Goal: Task Accomplishment & Management: Use online tool/utility

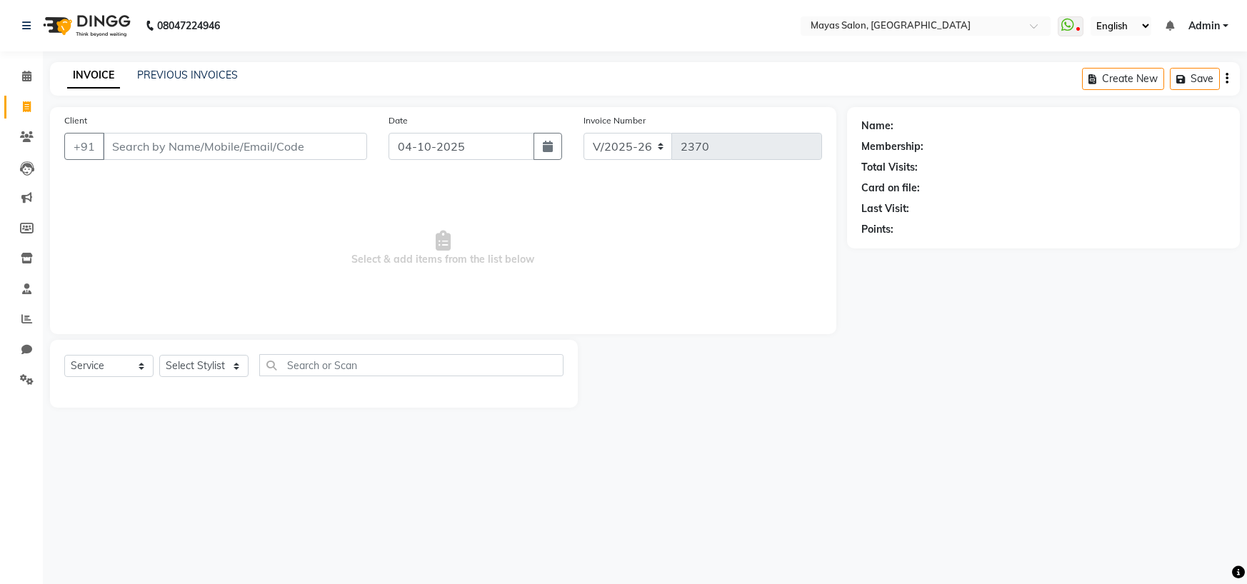
select select "7571"
select select "service"
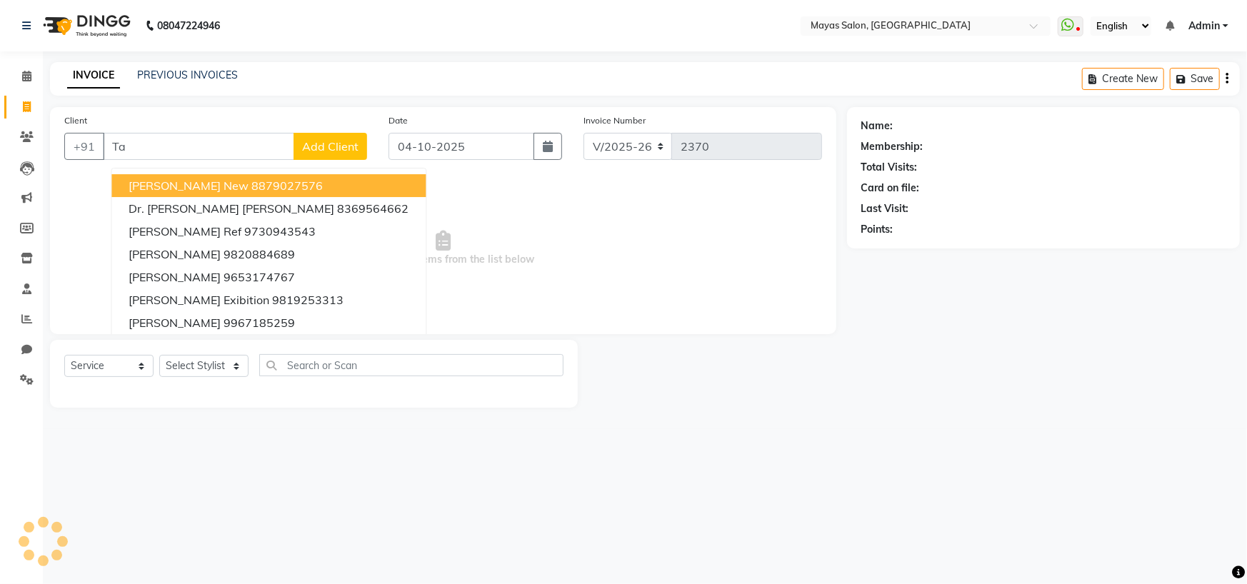
type input "T"
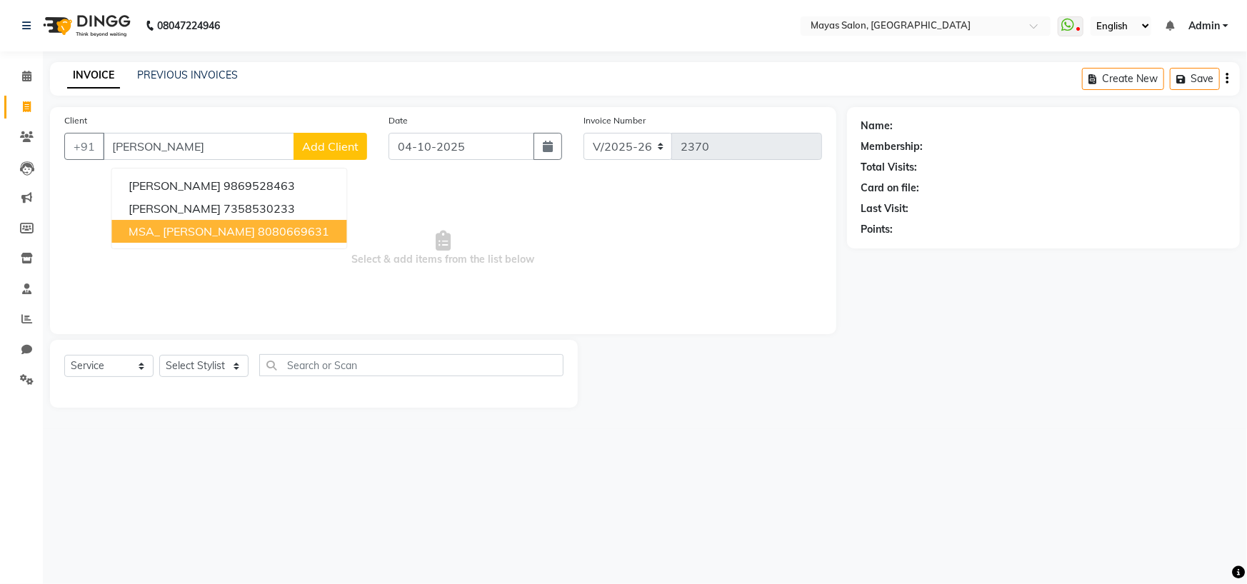
click at [271, 238] on ngb-highlight "8080669631" at bounding box center [293, 231] width 71 height 14
type input "8080669631"
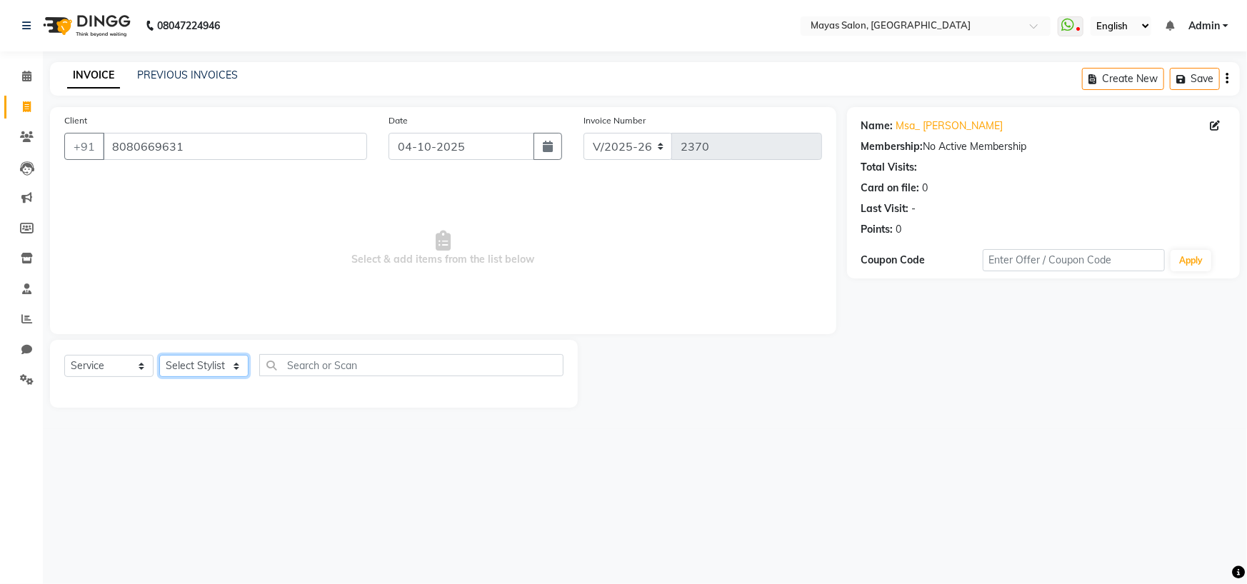
click at [201, 377] on select "Select Stylist [PERSON_NAME] [PERSON_NAME] [PERSON_NAME] (sir) [PERSON_NAME] Mo…" at bounding box center [203, 366] width 89 height 22
select select "67436"
click at [163, 377] on select "Select Stylist [PERSON_NAME] [PERSON_NAME] [PERSON_NAME] (sir) [PERSON_NAME] Mo…" at bounding box center [203, 366] width 89 height 22
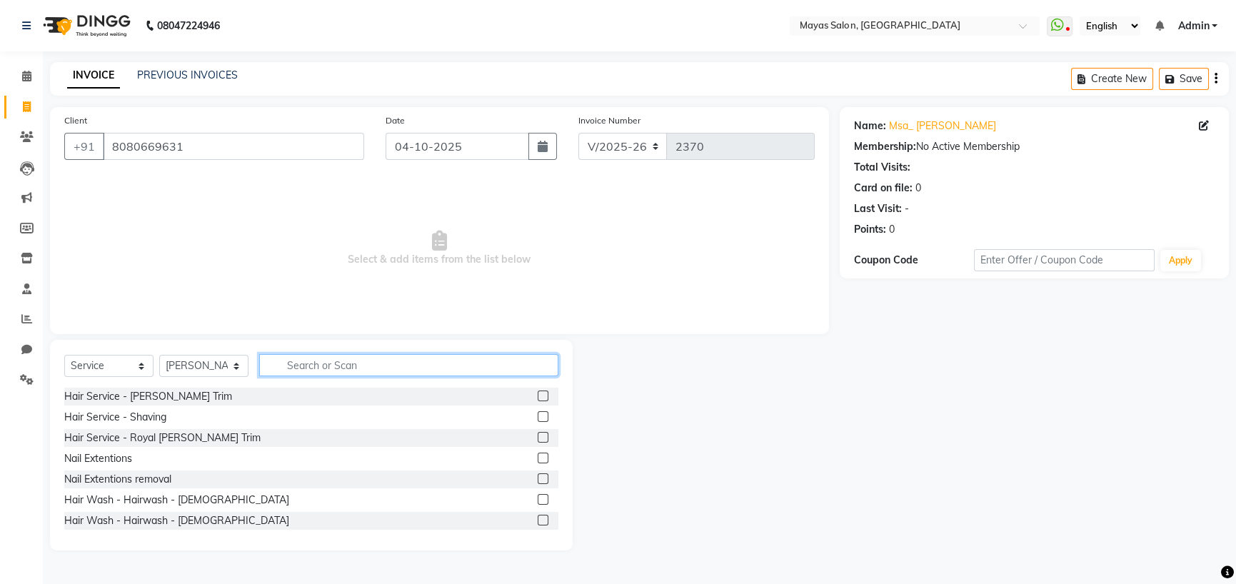
click at [306, 376] on input "text" at bounding box center [408, 365] width 299 height 22
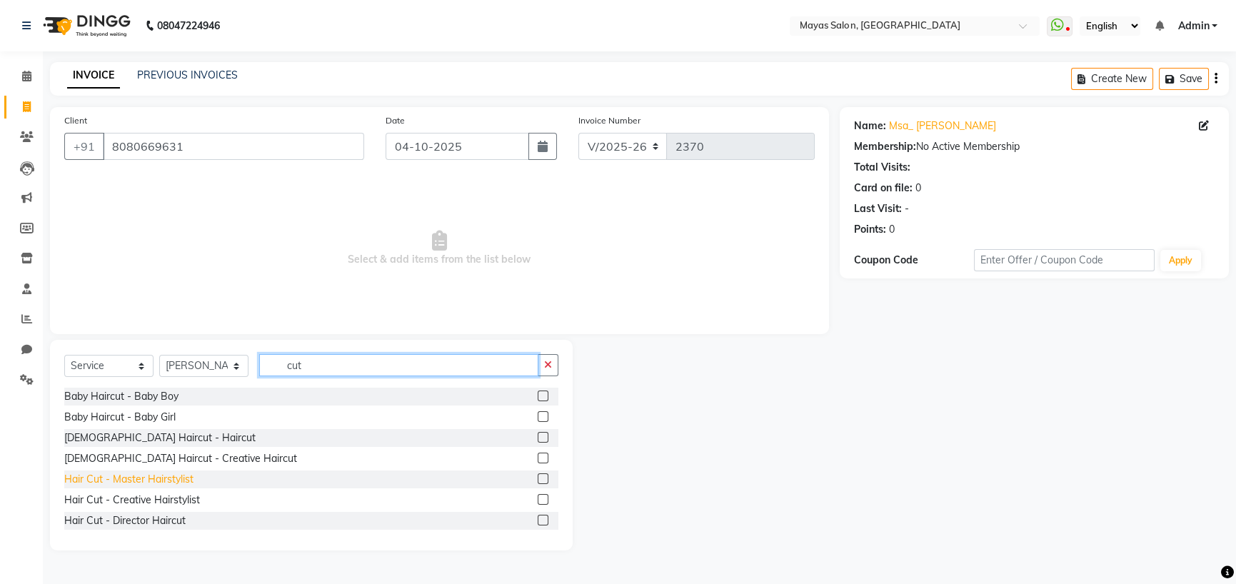
type input "cut"
click at [158, 487] on div "Hair Cut - Master Hairstylist" at bounding box center [128, 479] width 129 height 15
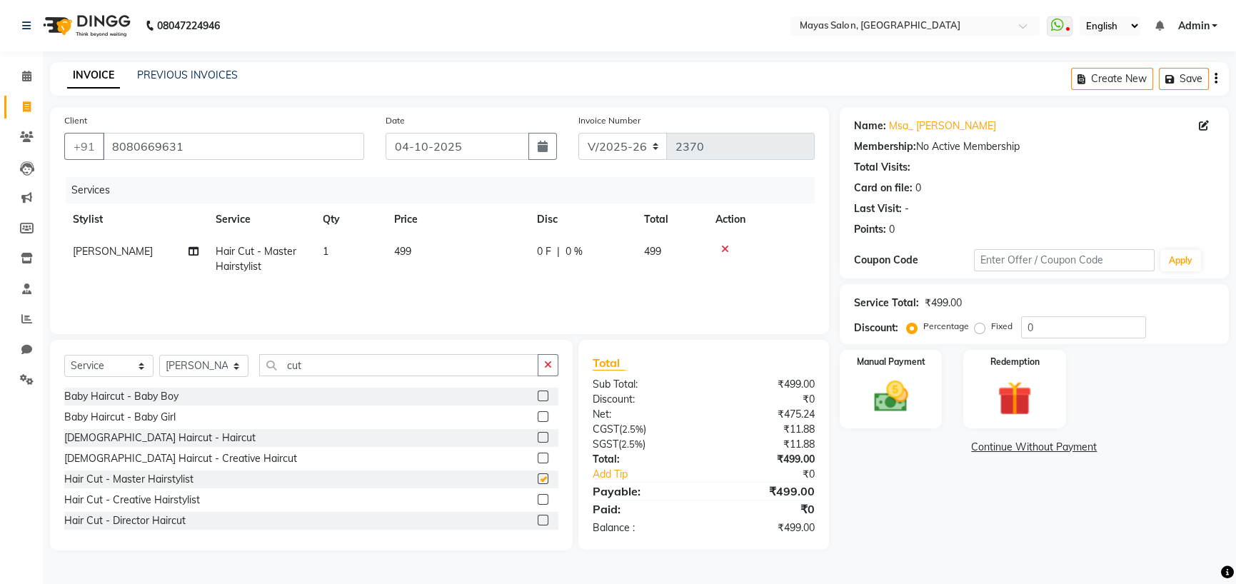
checkbox input "false"
drag, startPoint x: 433, startPoint y: 276, endPoint x: 441, endPoint y: 281, distance: 8.7
click at [436, 279] on td "499" at bounding box center [457, 259] width 143 height 47
select select "67436"
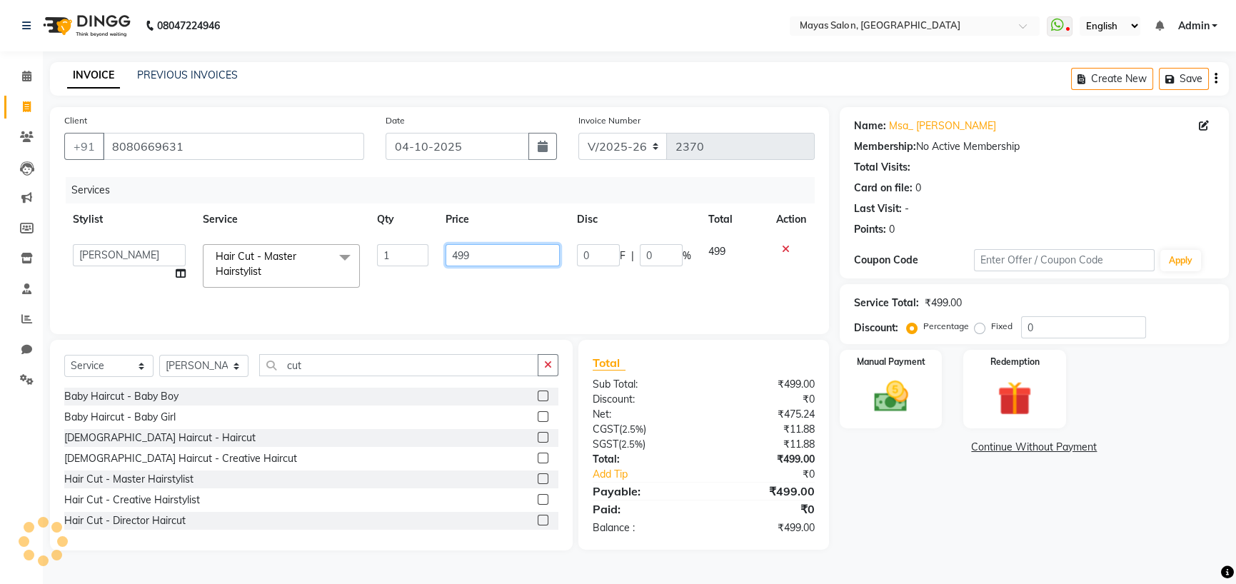
drag, startPoint x: 463, startPoint y: 297, endPoint x: 489, endPoint y: 296, distance: 26.4
click at [463, 266] on input "499" at bounding box center [502, 255] width 114 height 22
click at [501, 266] on input "499" at bounding box center [502, 255] width 114 height 22
type input "4"
type input "500"
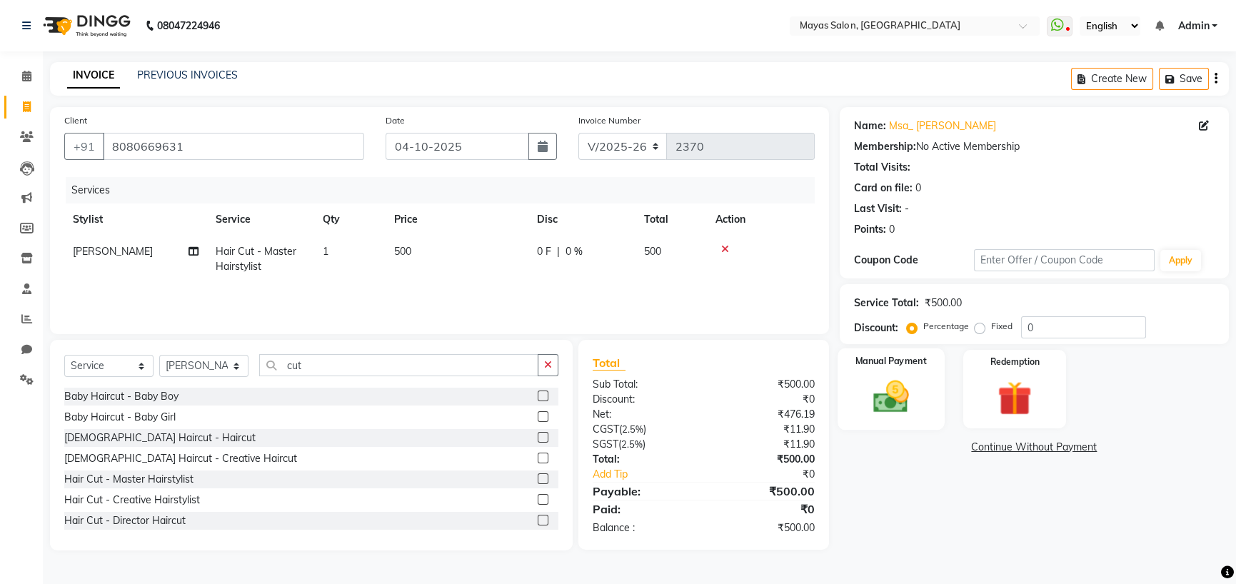
click at [905, 417] on img at bounding box center [891, 396] width 58 height 41
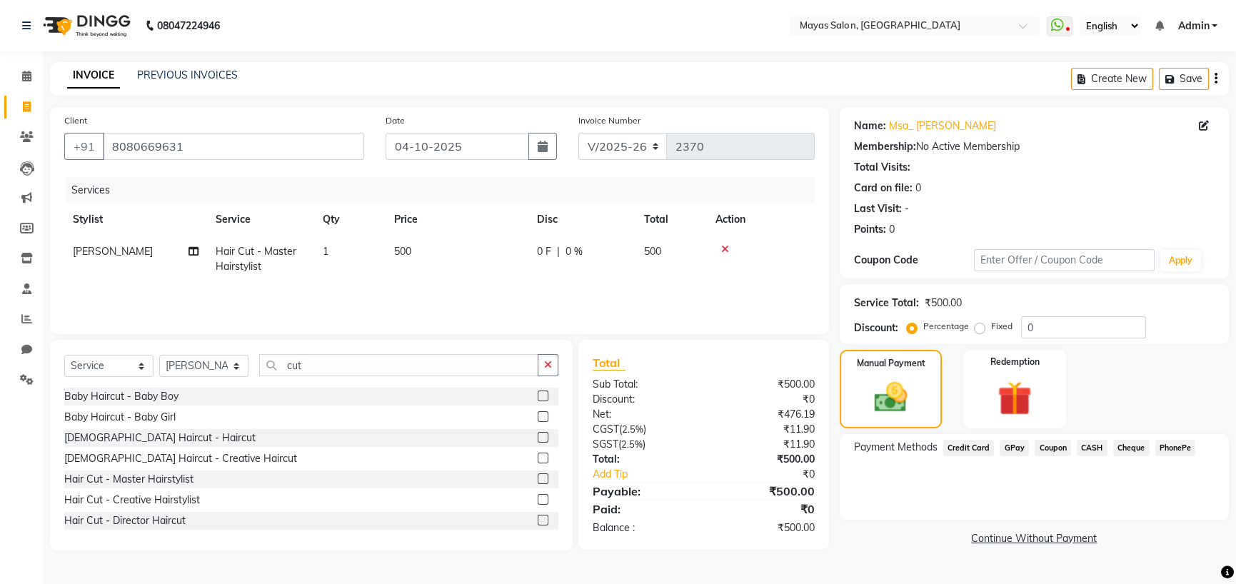
click at [1099, 456] on span "CASH" at bounding box center [1092, 448] width 31 height 16
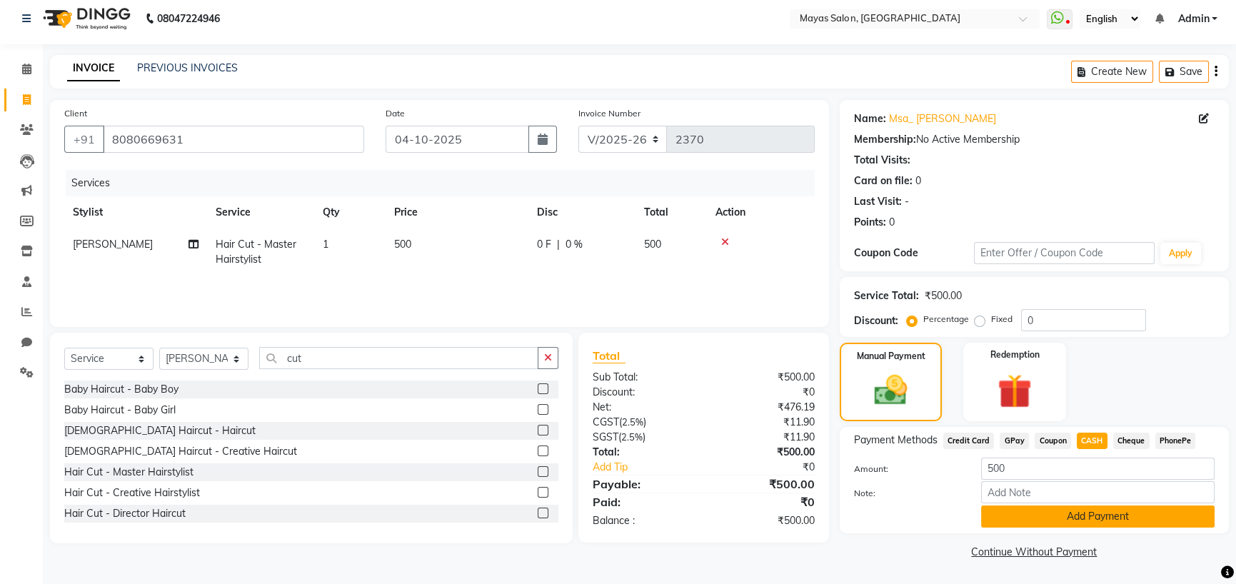
click at [1104, 505] on button "Add Payment" at bounding box center [1097, 516] width 233 height 22
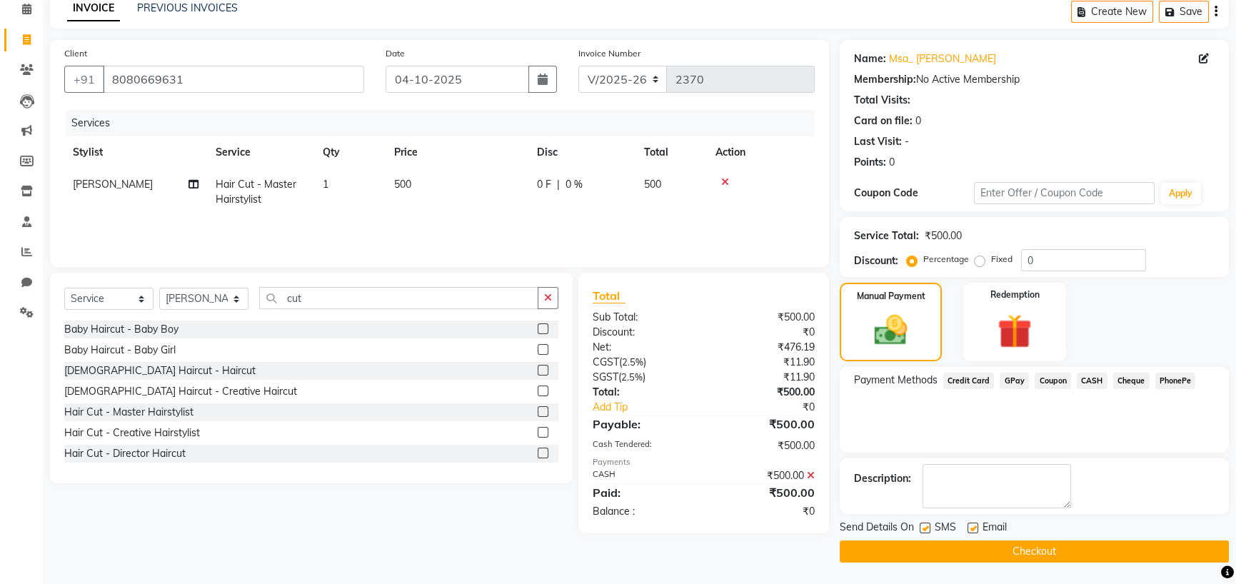
scroll to position [137, 0]
click at [1105, 540] on button "Checkout" at bounding box center [1034, 551] width 389 height 22
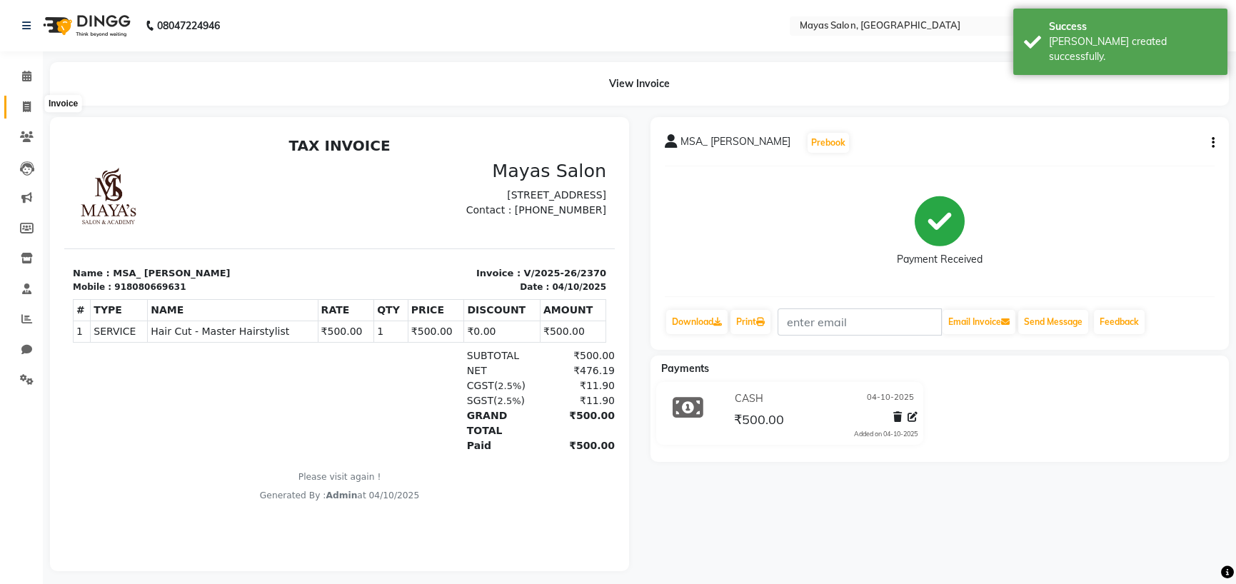
click at [26, 98] on link "Invoice" at bounding box center [21, 108] width 34 height 24
select select "service"
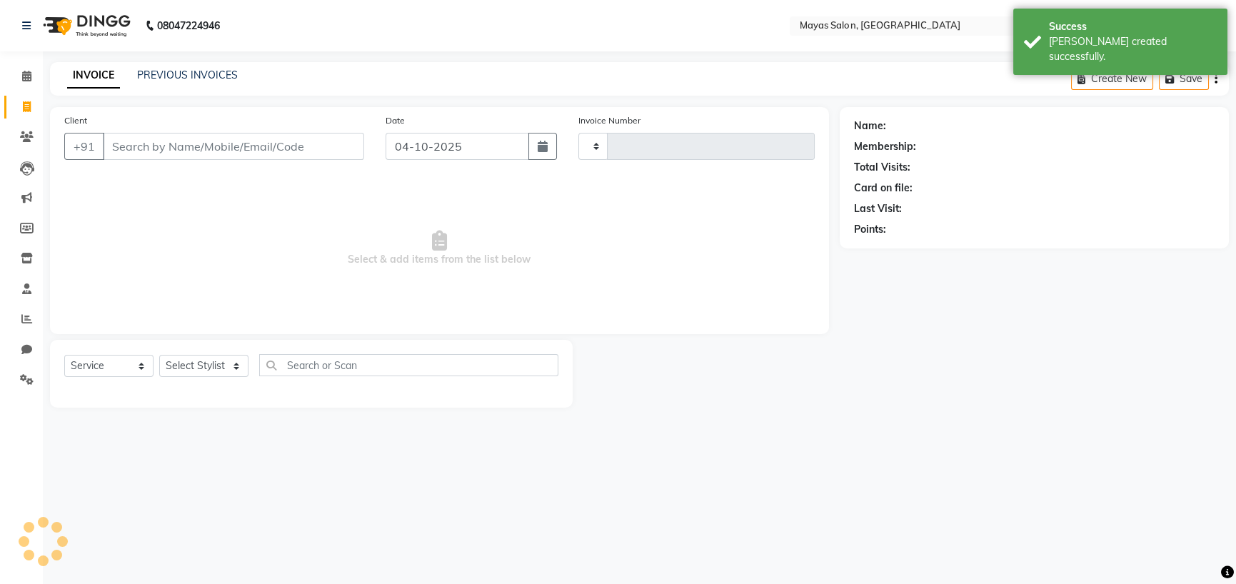
type input "2371"
select select "7571"
click at [215, 81] on link "PREVIOUS INVOICES" at bounding box center [187, 75] width 101 height 13
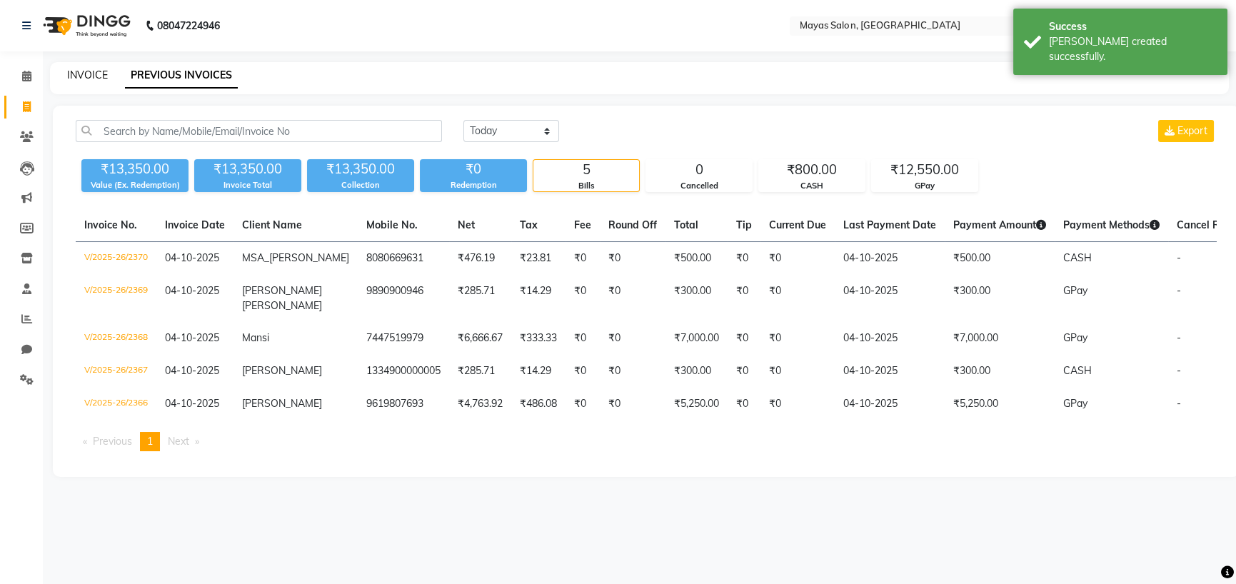
click at [91, 81] on link "INVOICE" at bounding box center [87, 75] width 41 height 13
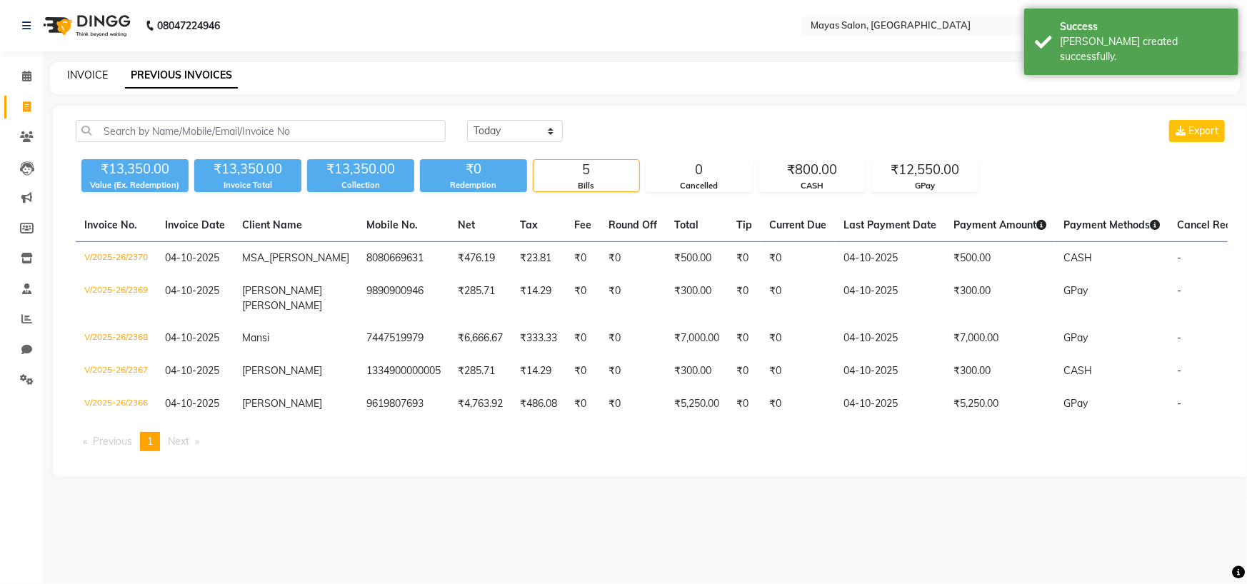
select select "7571"
select select "service"
